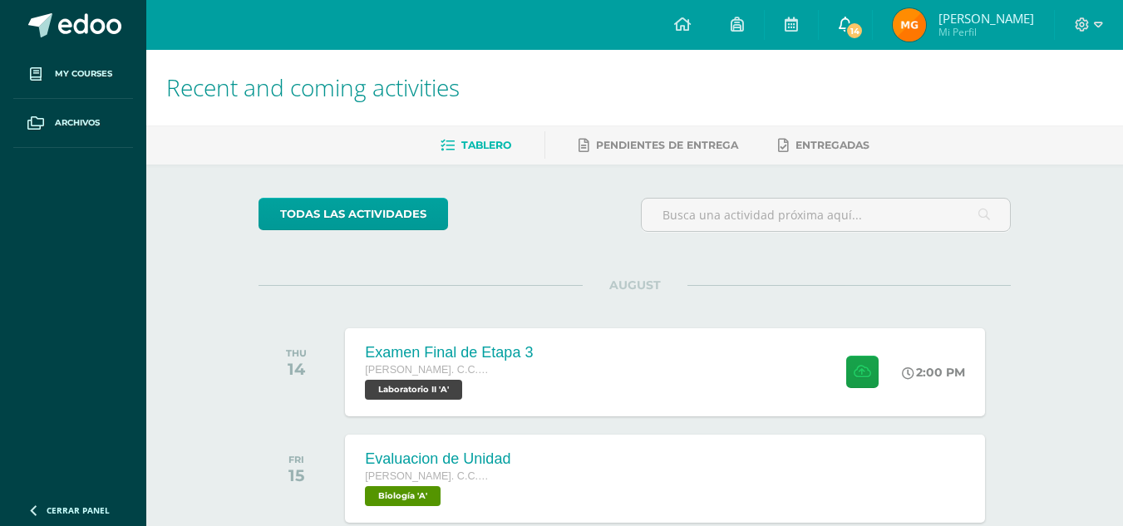
click at [863, 31] on span "14" at bounding box center [854, 31] width 18 height 18
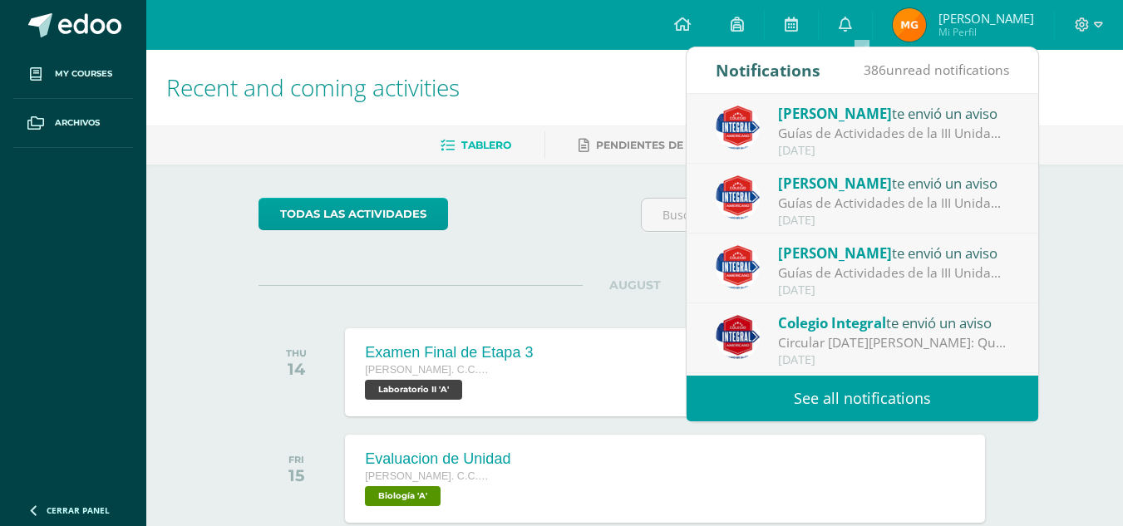
click at [885, 389] on link "See all notifications" at bounding box center [862, 399] width 352 height 46
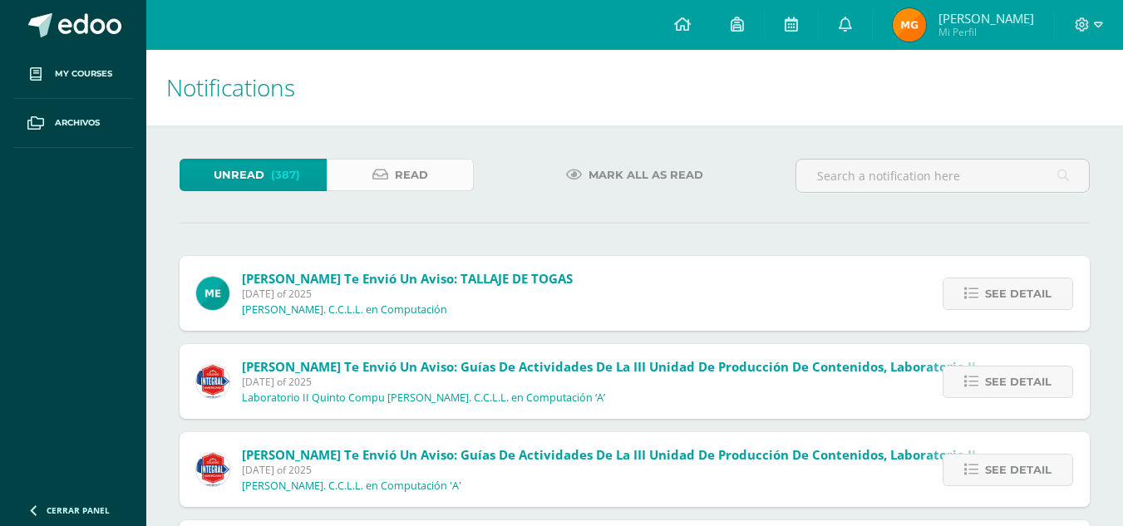
click at [366, 175] on link "Read" at bounding box center [400, 175] width 147 height 32
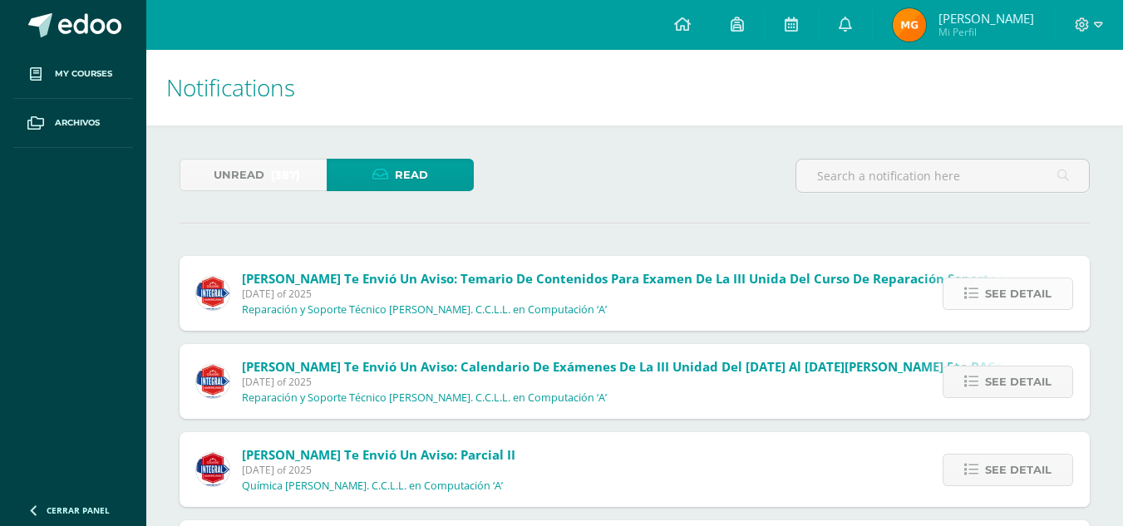
click at [1052, 288] on link "See detail" at bounding box center [1007, 294] width 130 height 32
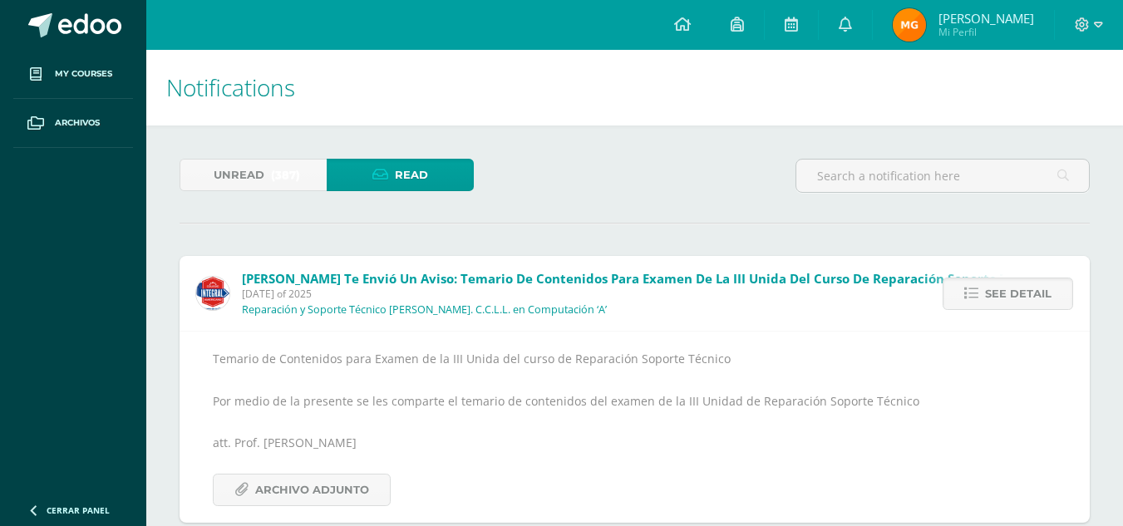
click at [612, 181] on div "Unread (387) Read" at bounding box center [634, 183] width 923 height 48
click at [276, 163] on span "(387)" at bounding box center [285, 175] width 29 height 31
click at [284, 174] on span "(387)" at bounding box center [285, 175] width 29 height 31
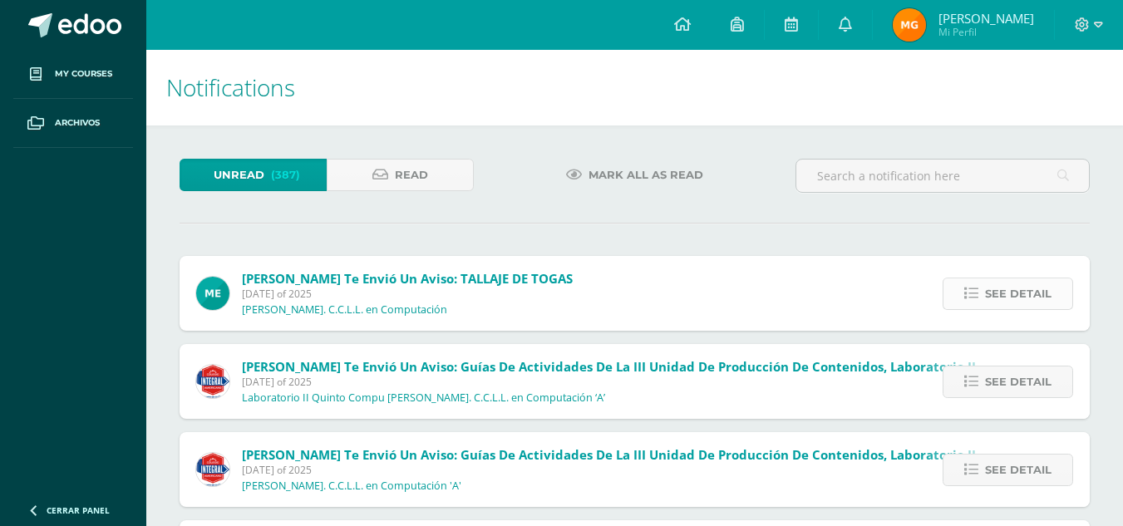
click at [988, 293] on span "See detail" at bounding box center [1018, 293] width 66 height 31
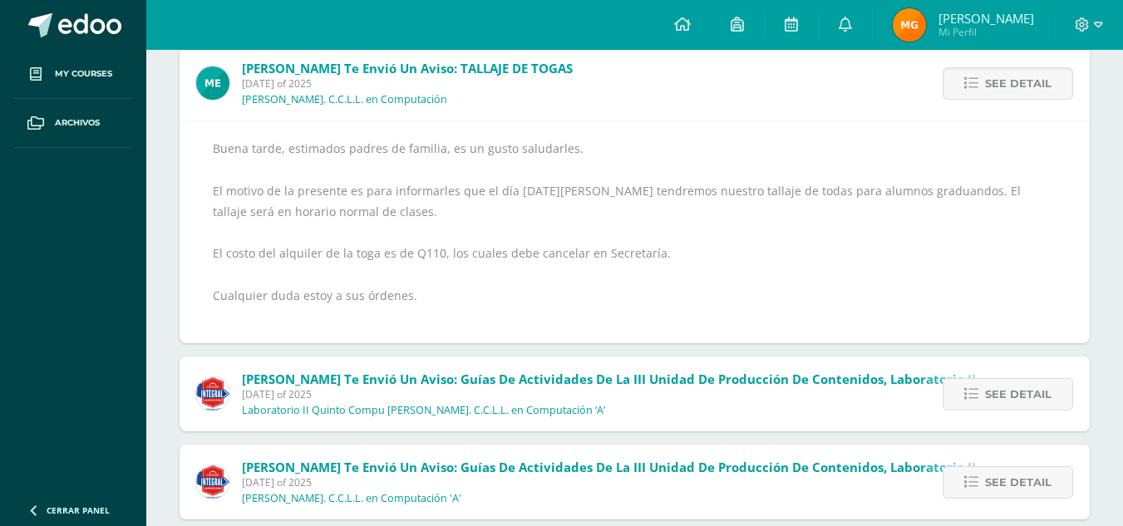
scroll to position [249, 0]
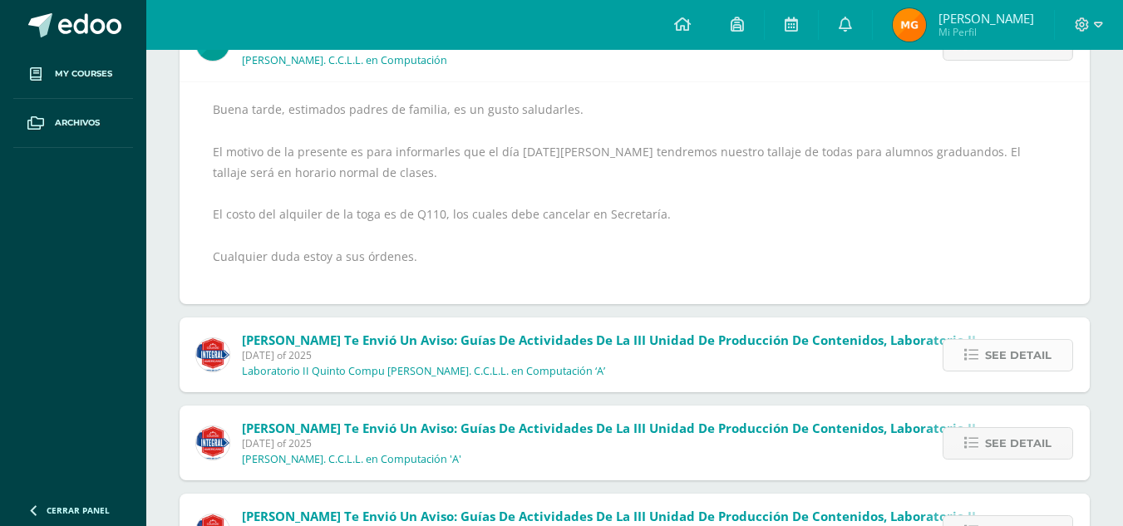
click at [982, 362] on link "See detail" at bounding box center [1007, 355] width 130 height 32
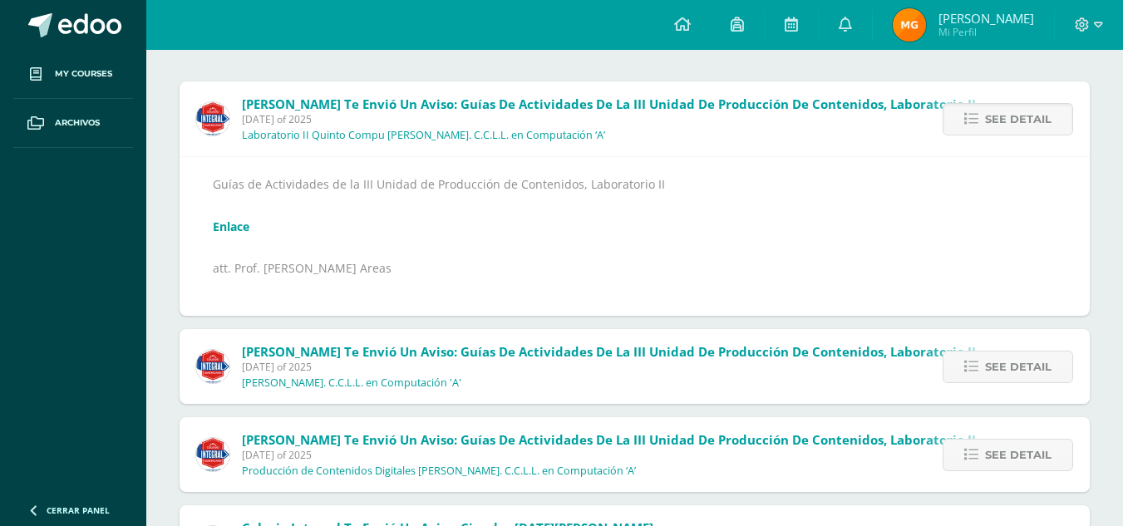
scroll to position [258, 0]
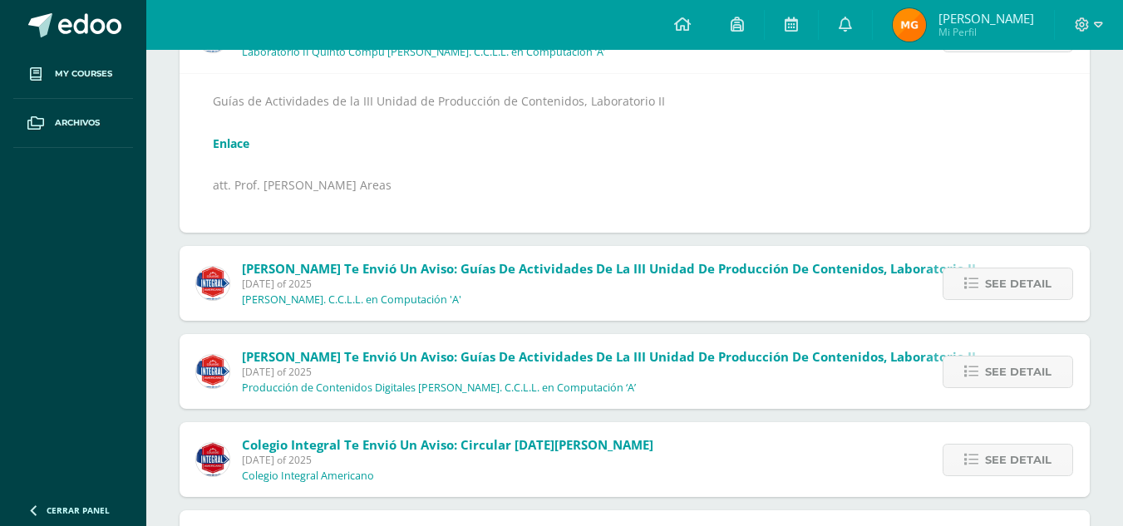
click at [987, 300] on div "See detail" at bounding box center [1004, 283] width 172 height 75
click at [984, 290] on link "See detail" at bounding box center [1007, 284] width 130 height 32
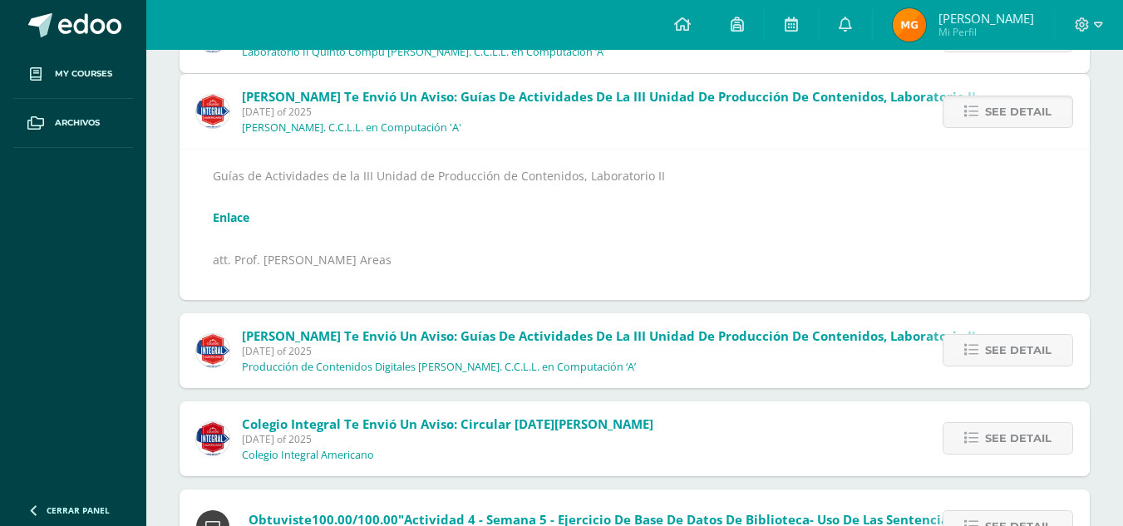
scroll to position [183, 0]
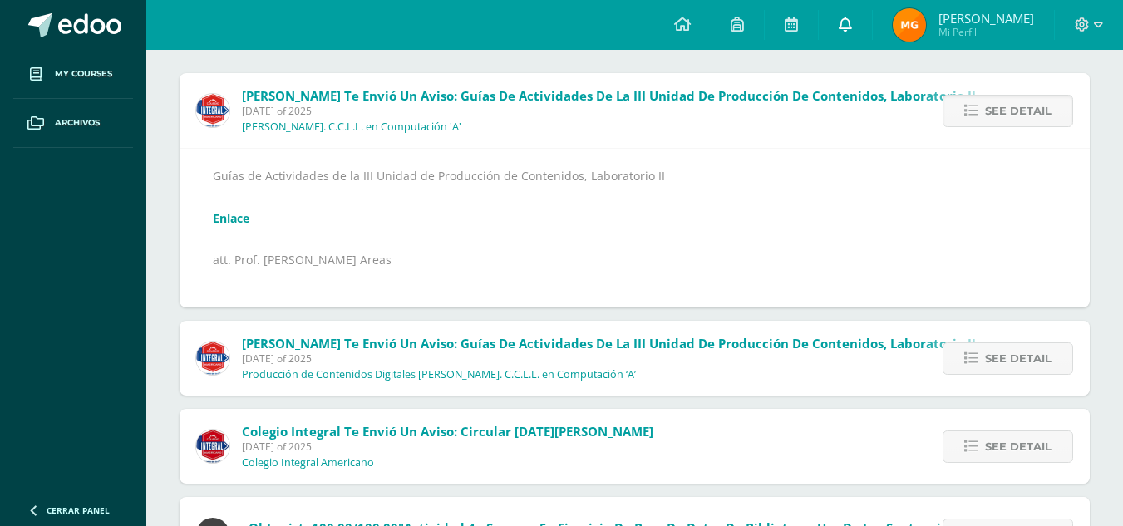
click at [852, 22] on icon at bounding box center [845, 24] width 13 height 15
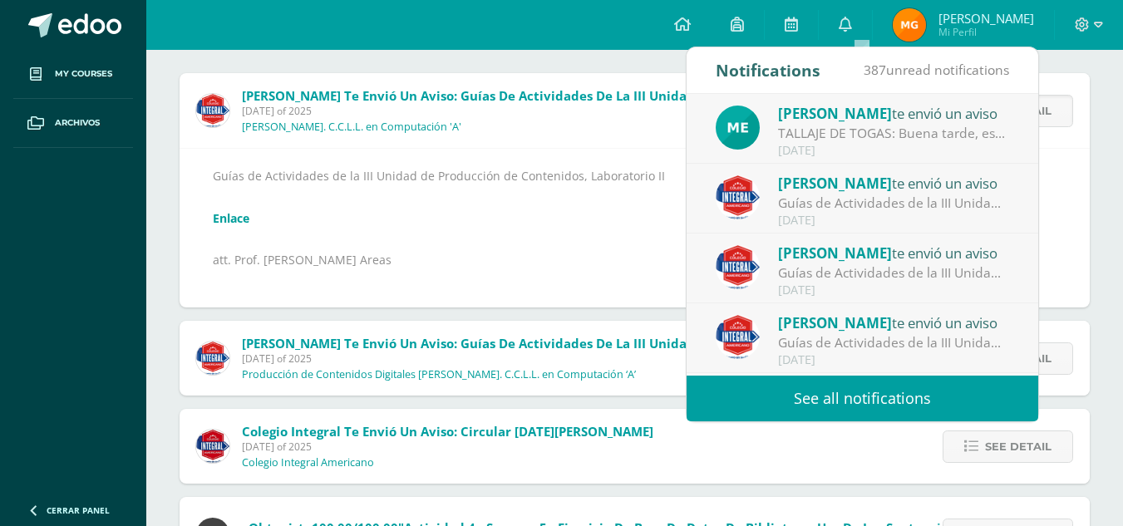
click at [796, 391] on link "See all notifications" at bounding box center [862, 399] width 352 height 46
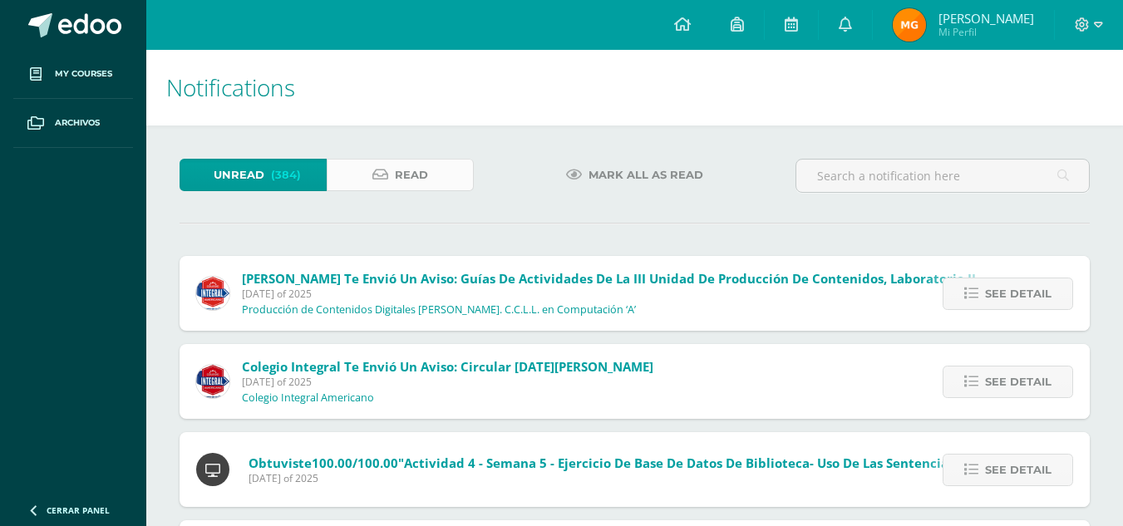
click at [411, 171] on span "Read" at bounding box center [411, 175] width 33 height 31
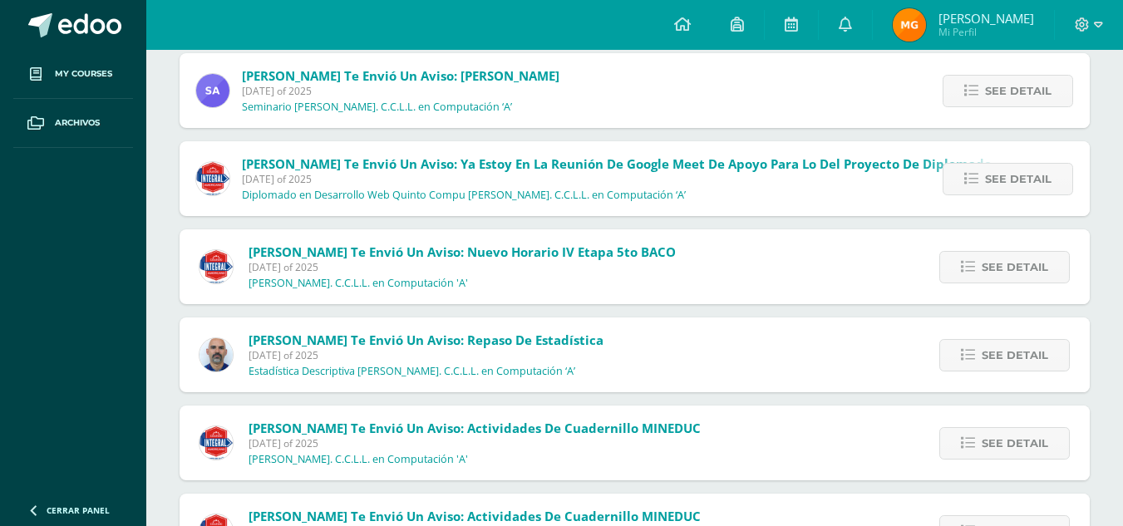
scroll to position [936, 0]
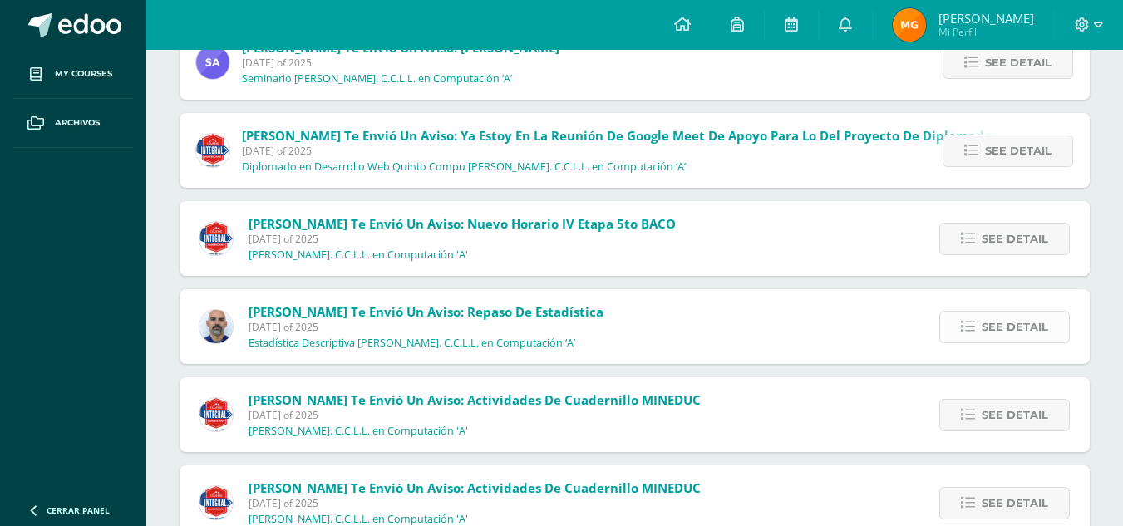
click at [1014, 321] on span "See detail" at bounding box center [1015, 327] width 66 height 31
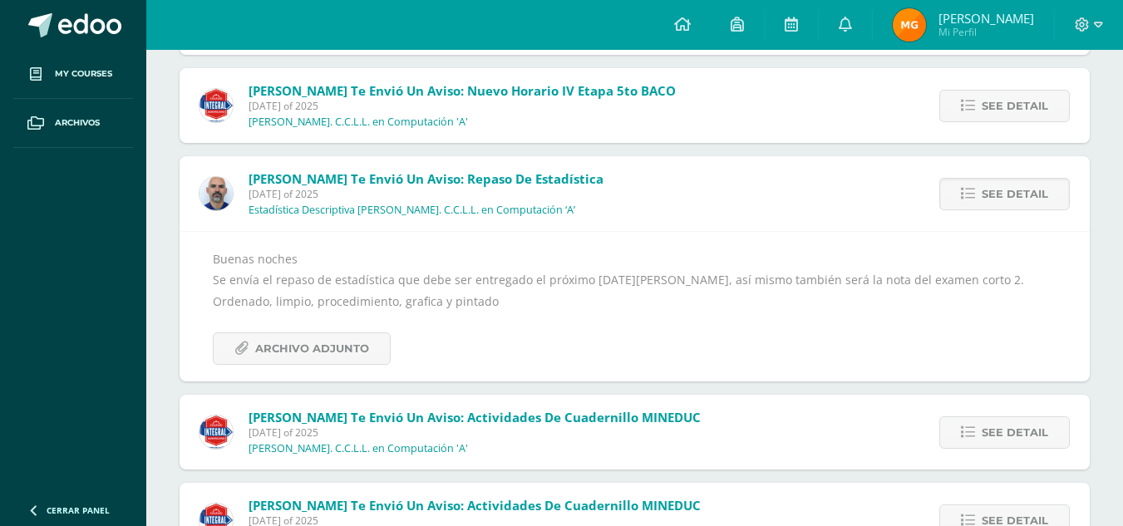
scroll to position [1102, 0]
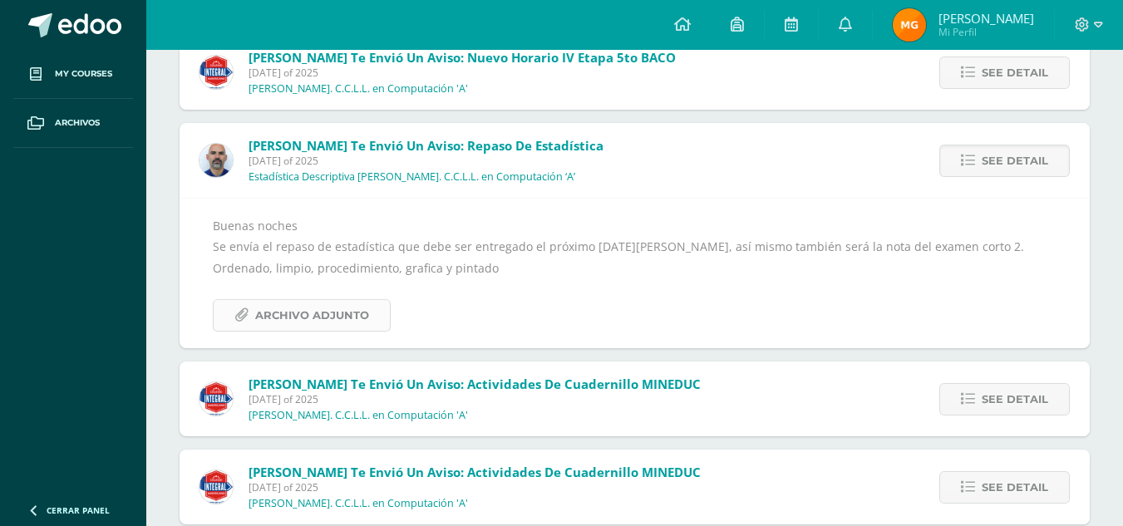
click at [367, 325] on link "Archivo Adjunto" at bounding box center [302, 315] width 178 height 32
